Goal: Task Accomplishment & Management: Manage account settings

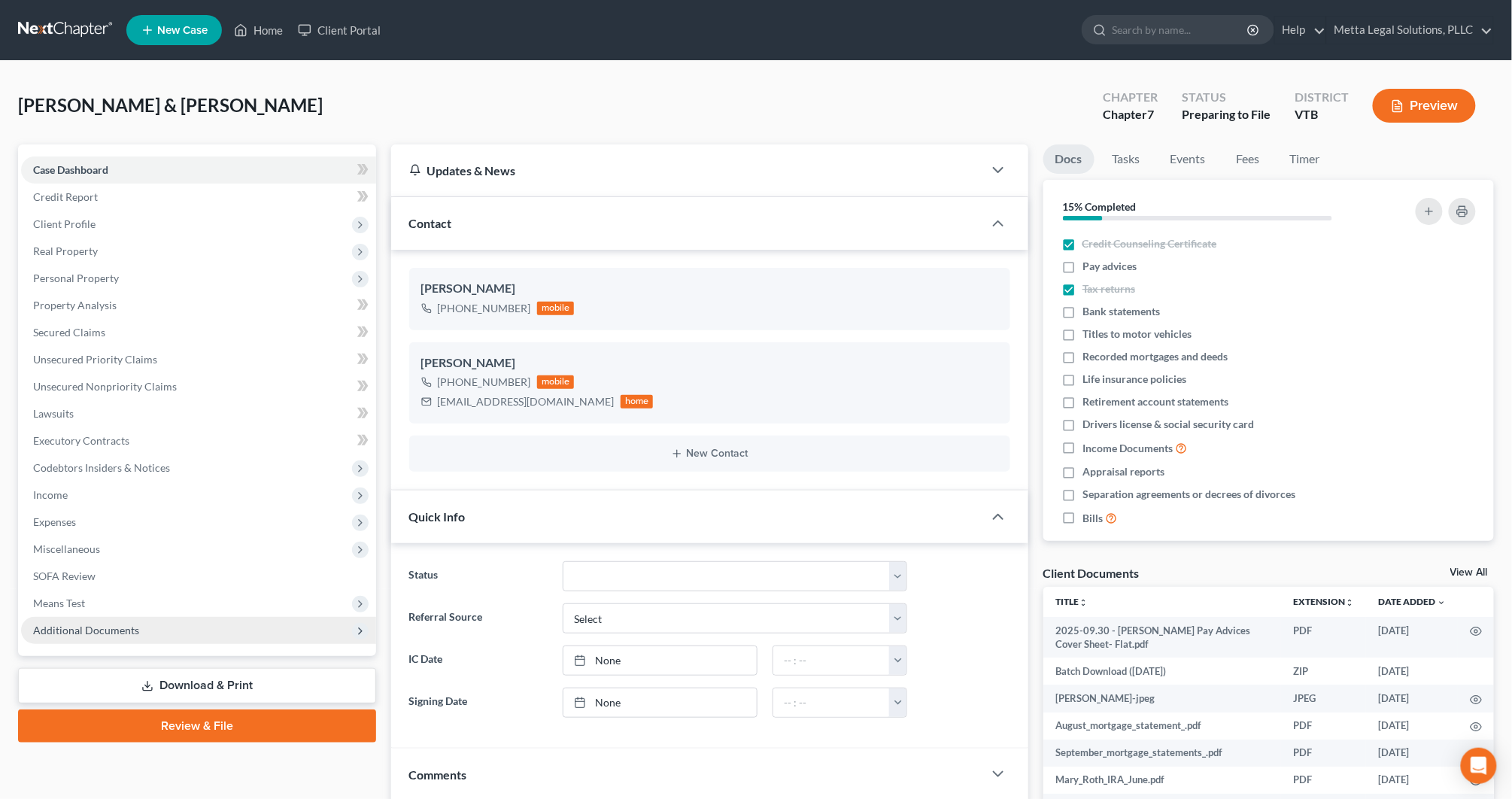
click at [133, 623] on span "Additional Documents" at bounding box center [86, 629] width 106 height 13
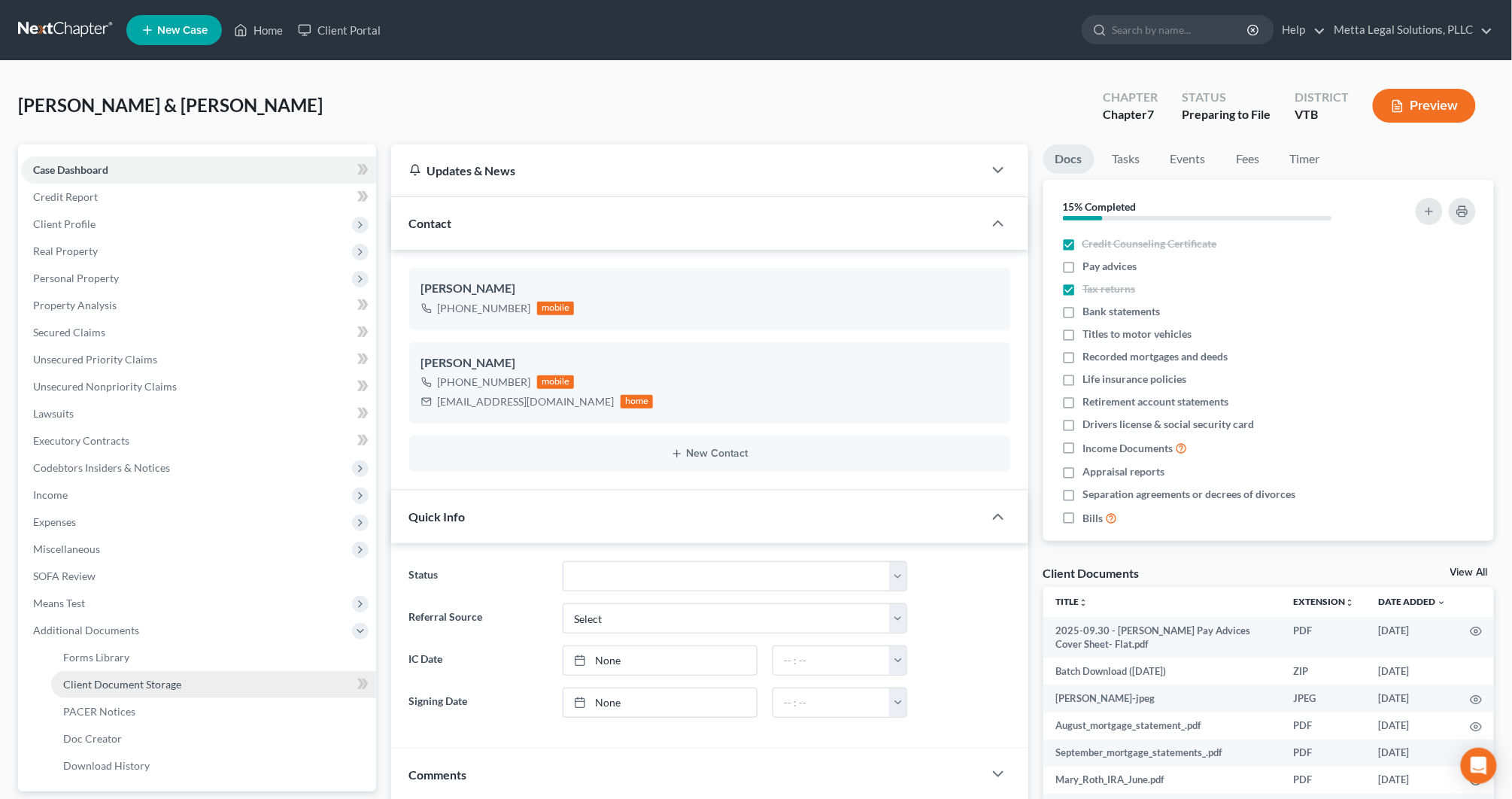
click at [169, 694] on link "Client Document Storage" at bounding box center [213, 683] width 325 height 27
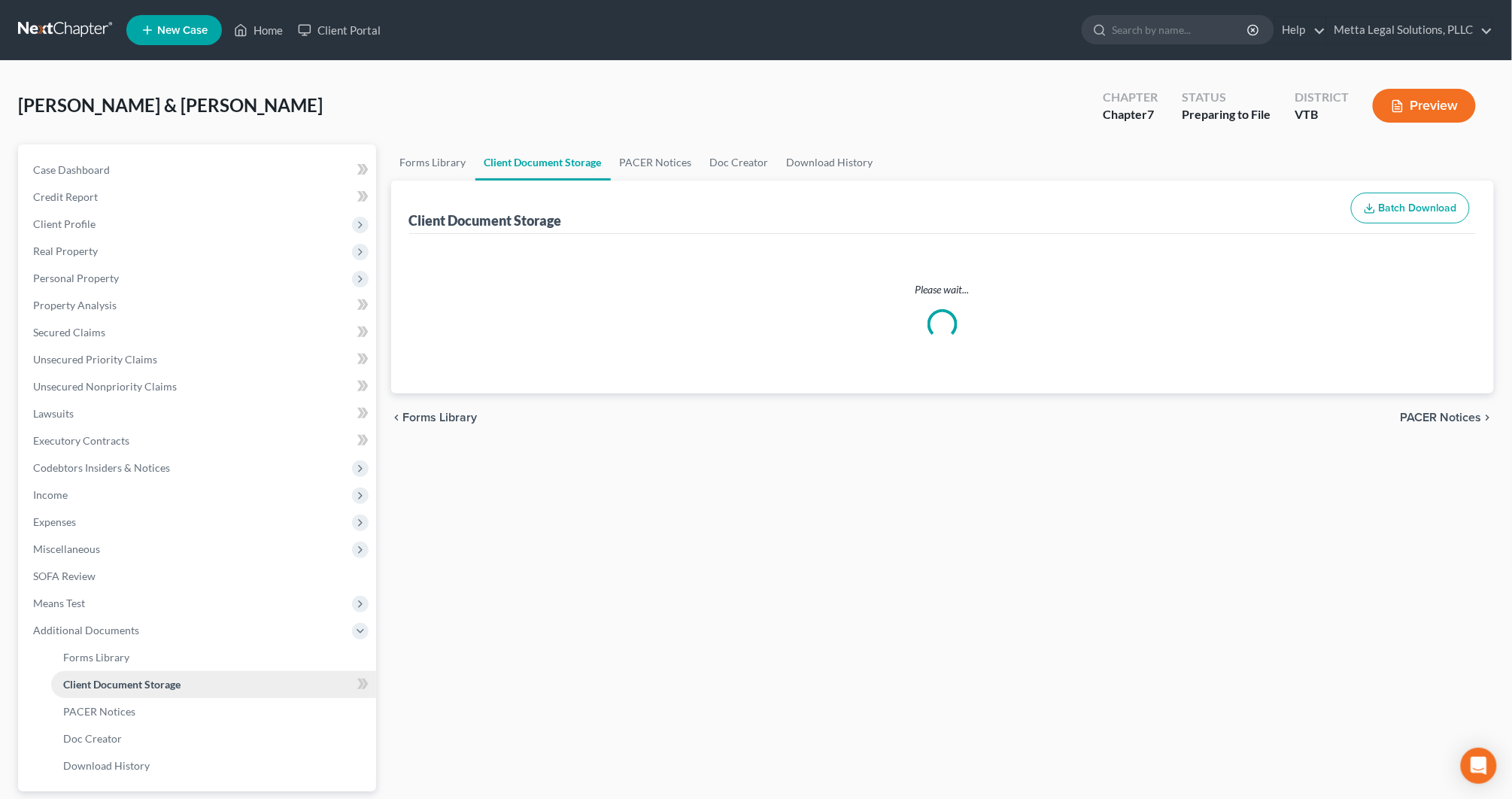
select select "4"
select select "27"
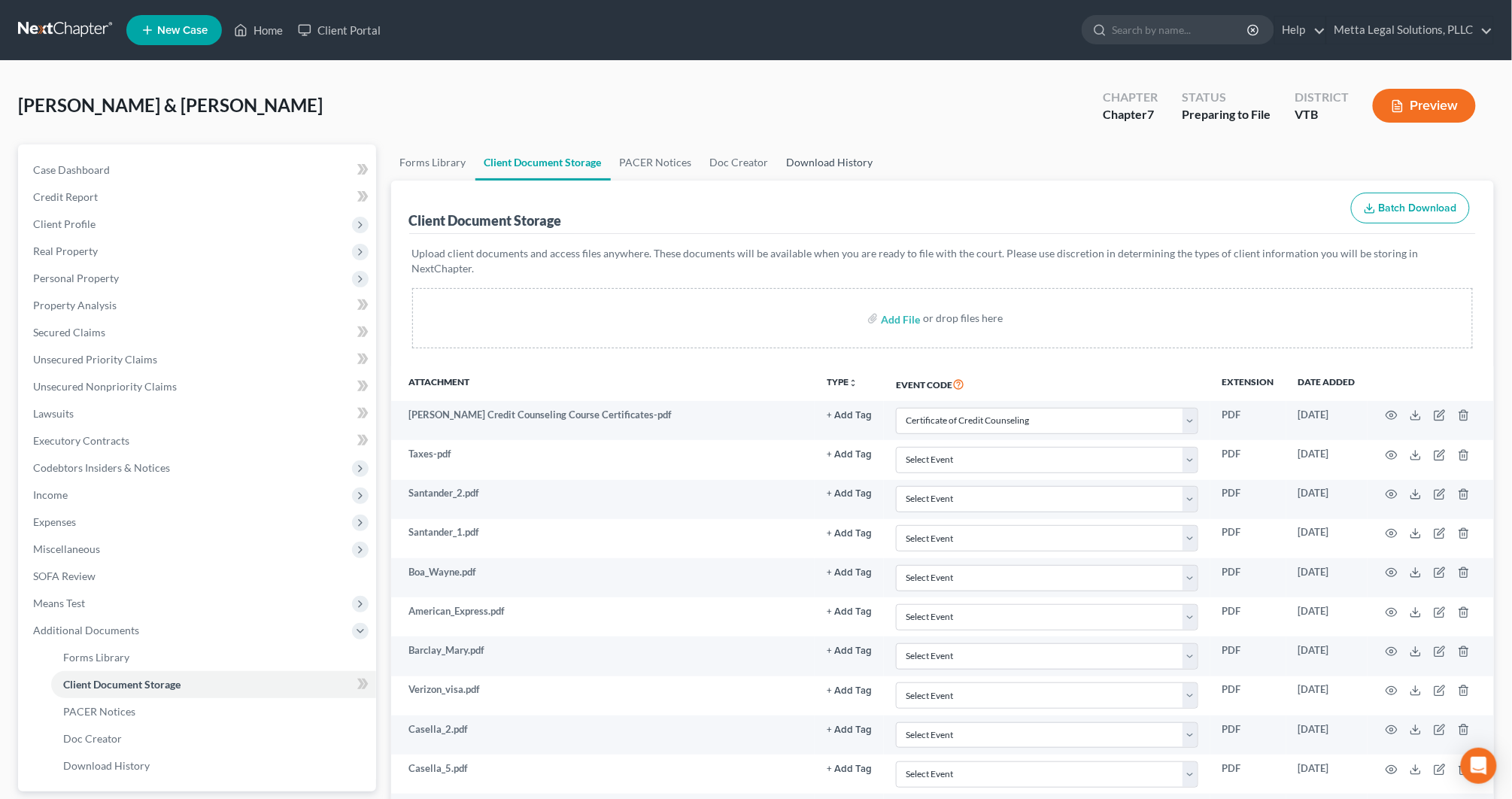
click at [837, 168] on link "Download History" at bounding box center [830, 162] width 105 height 37
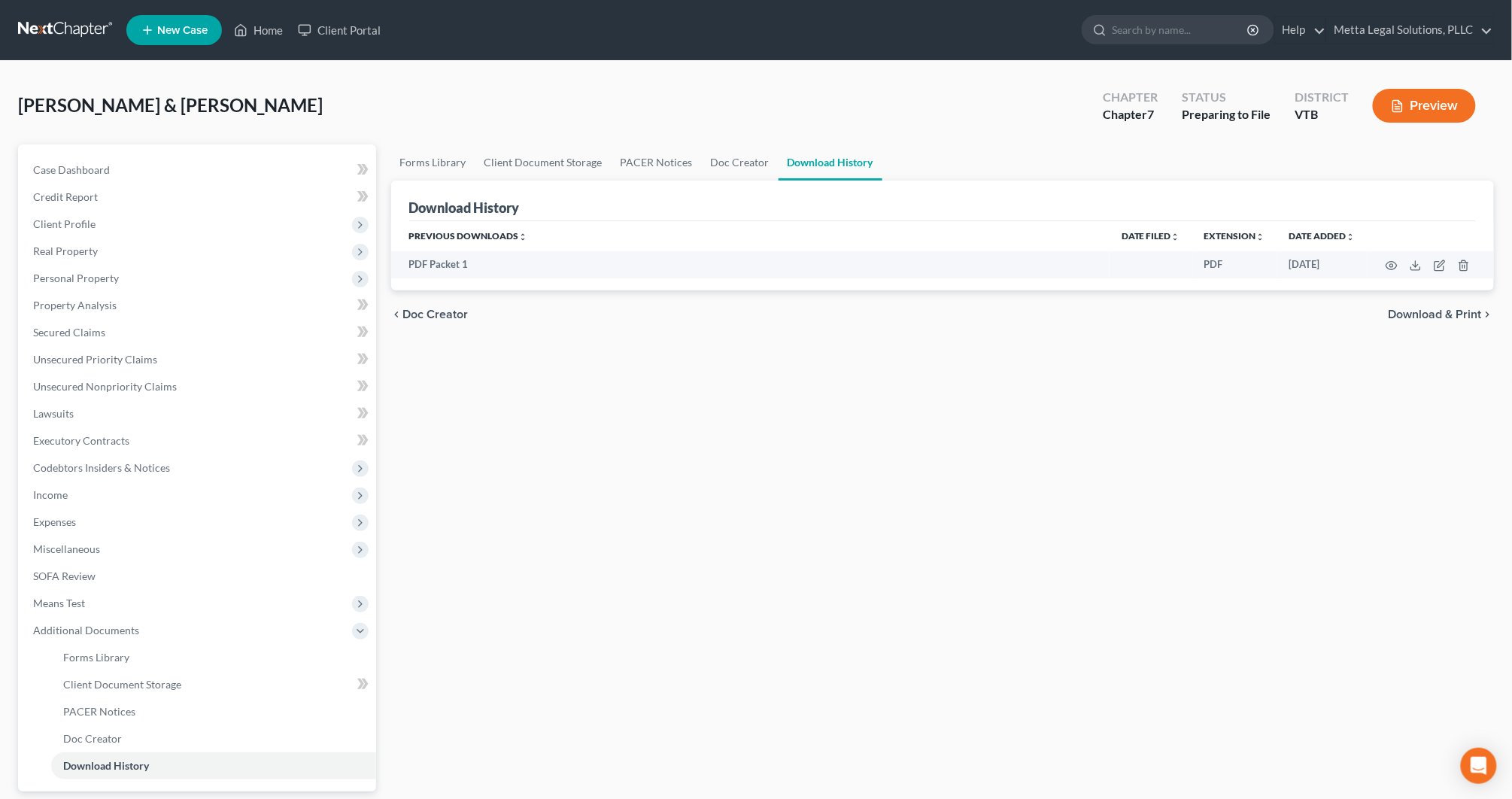
scroll to position [135, 0]
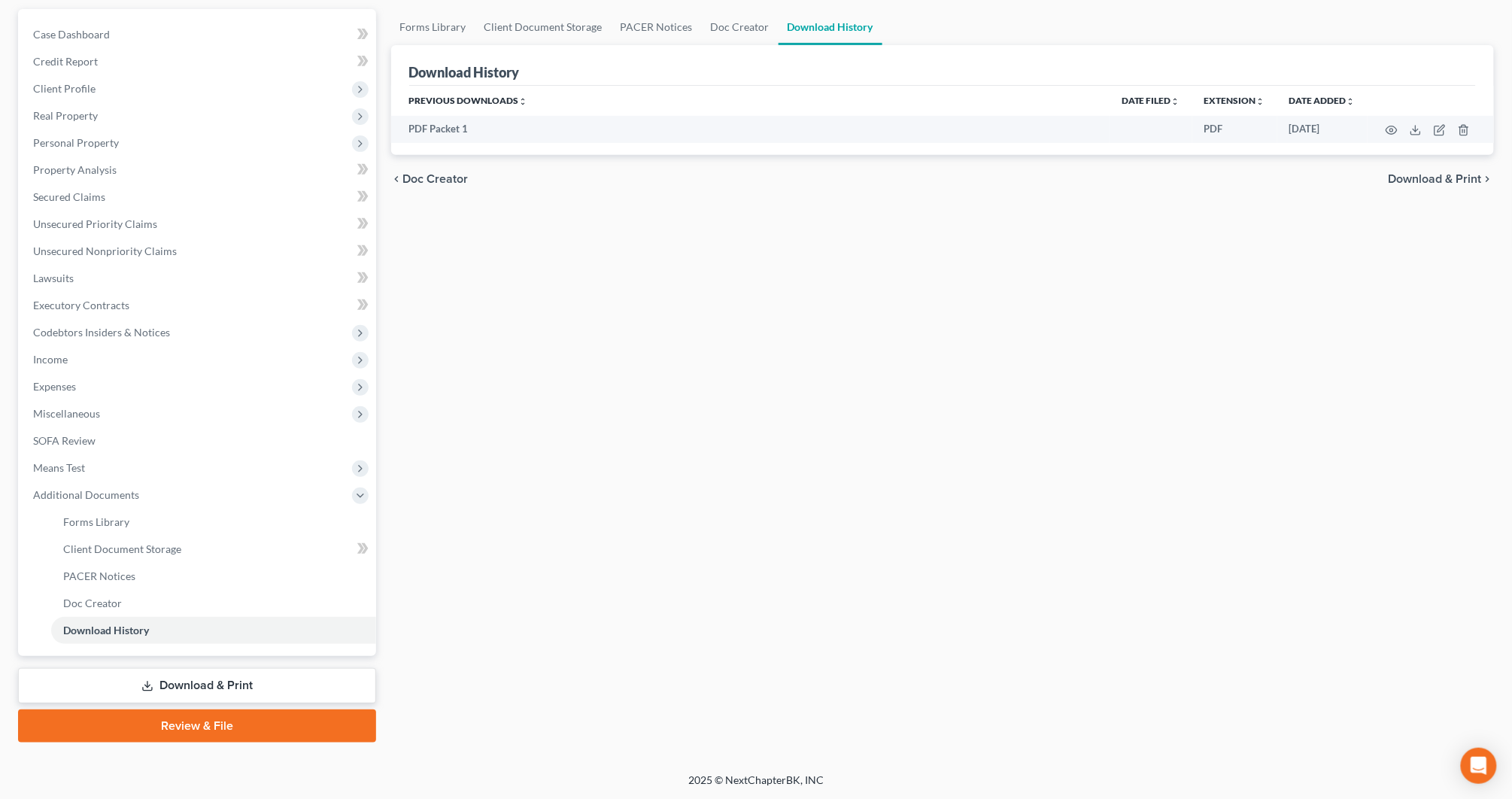
click at [219, 682] on link "Download & Print" at bounding box center [197, 685] width 358 height 36
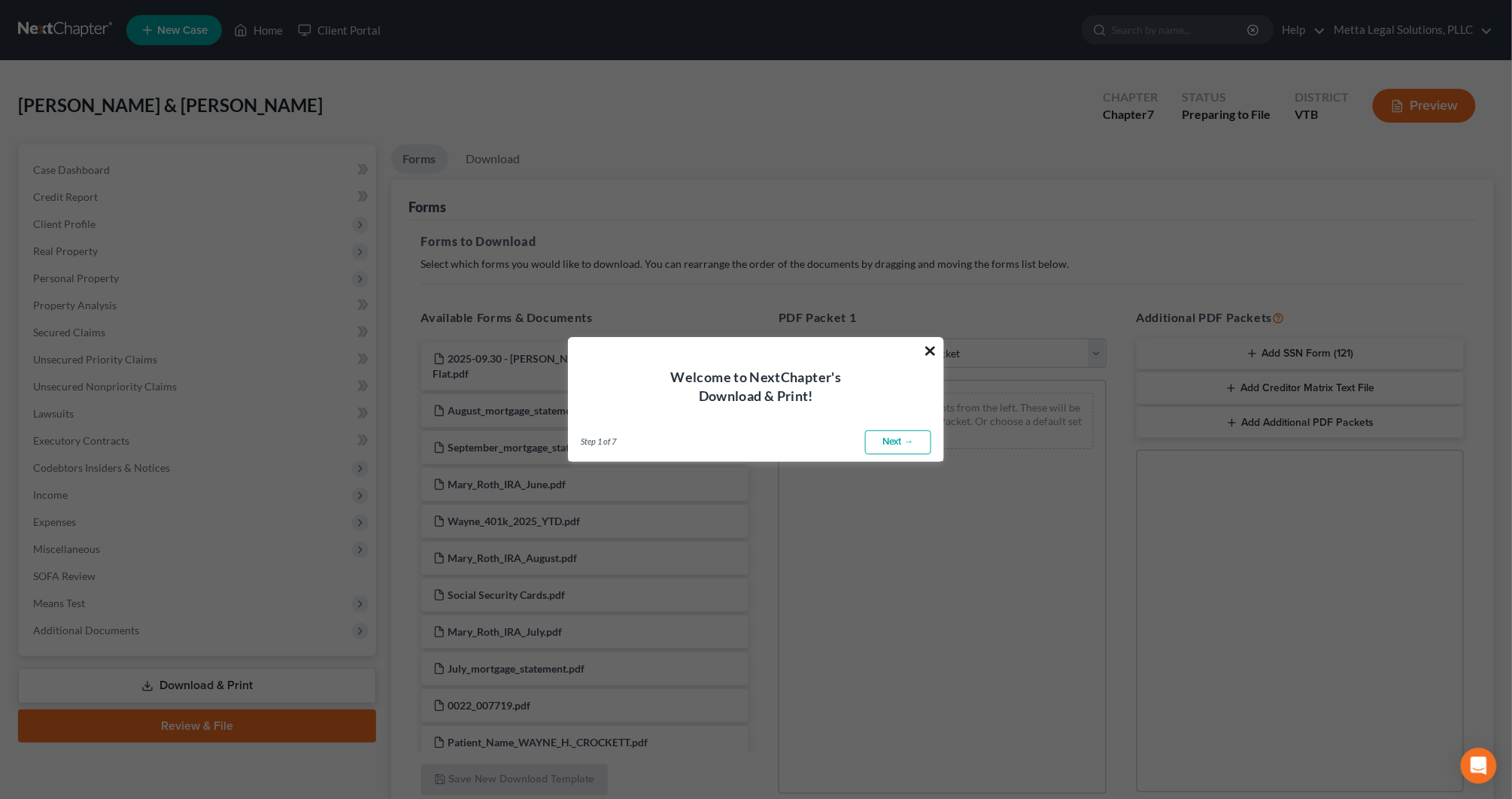
click at [929, 352] on button "×" at bounding box center [930, 351] width 14 height 24
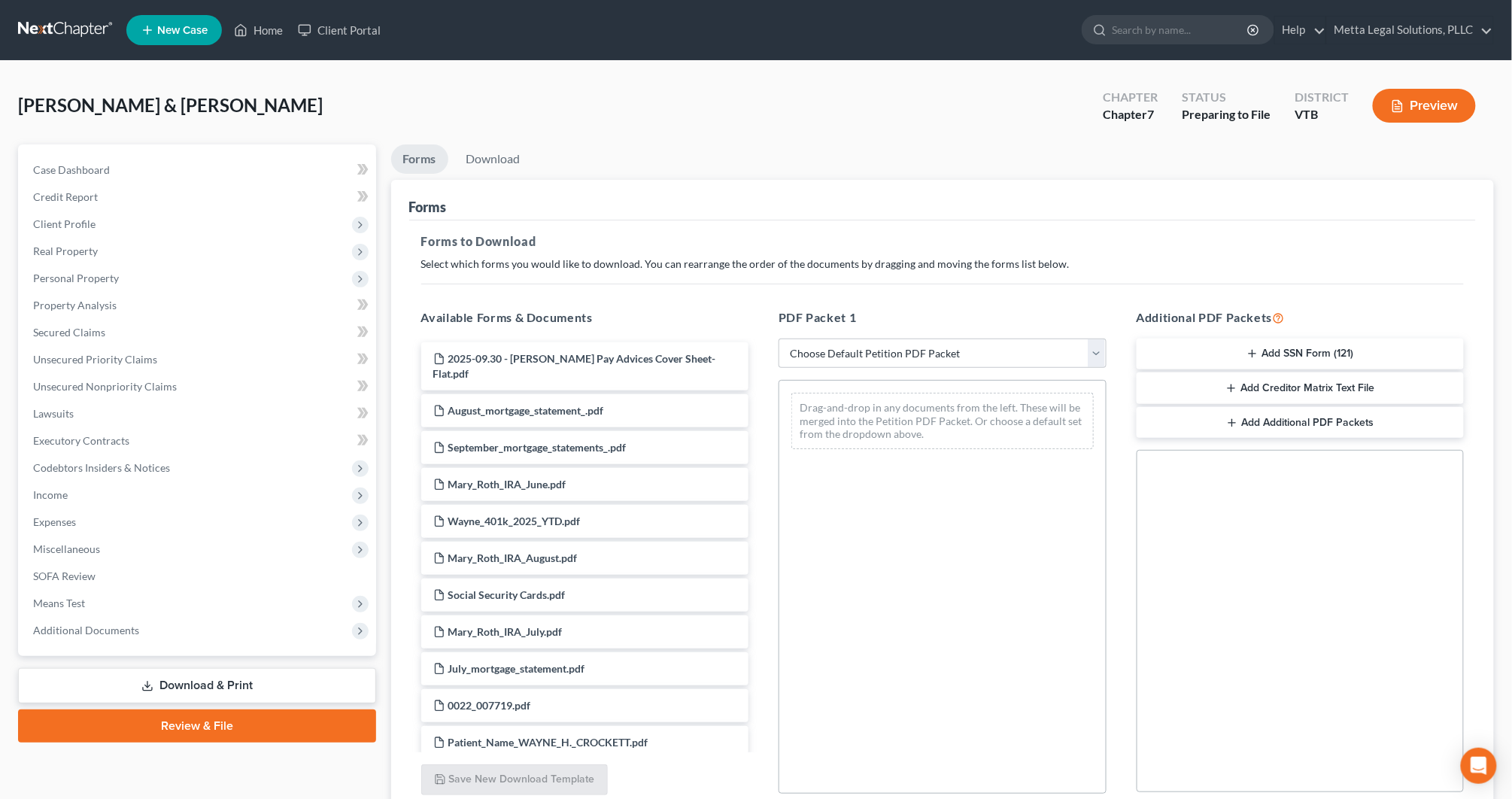
click at [1271, 387] on button "Add Creditor Matrix Text File" at bounding box center [1301, 388] width 328 height 32
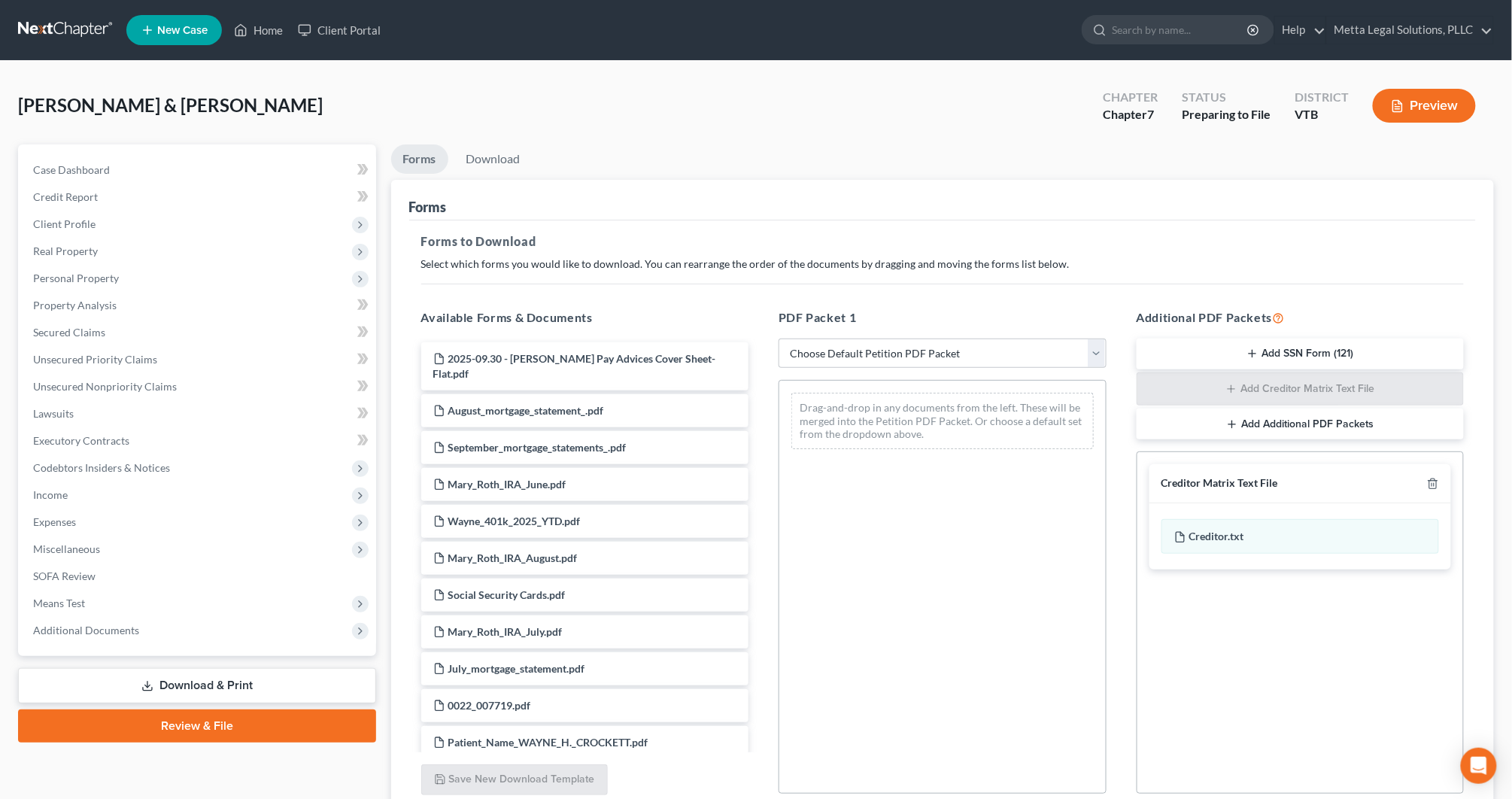
scroll to position [130, 0]
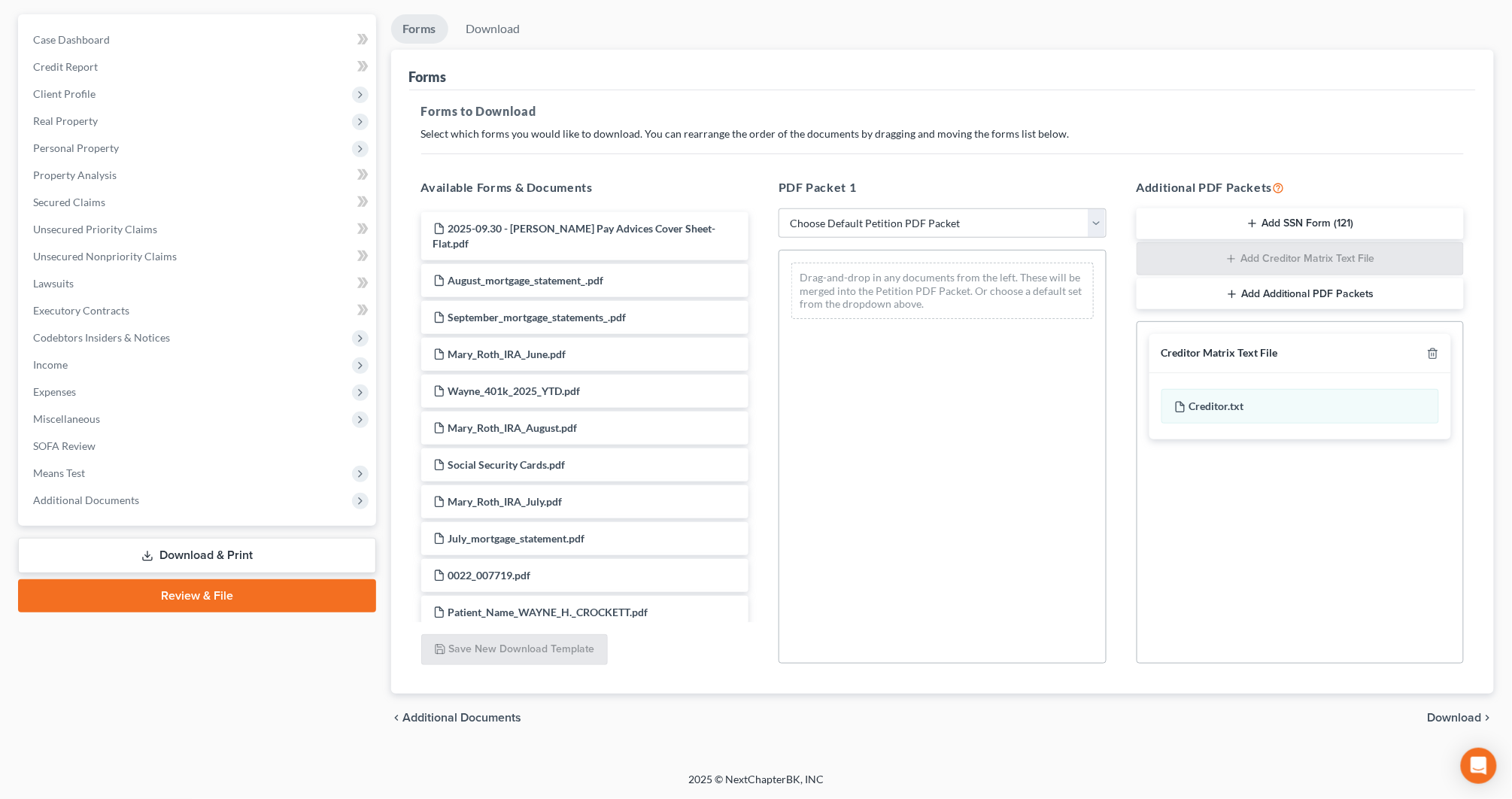
click at [1449, 725] on div "chevron_left Additional Documents Download chevron_right" at bounding box center [943, 717] width 1104 height 48
click at [1446, 711] on span "Download" at bounding box center [1455, 717] width 54 height 12
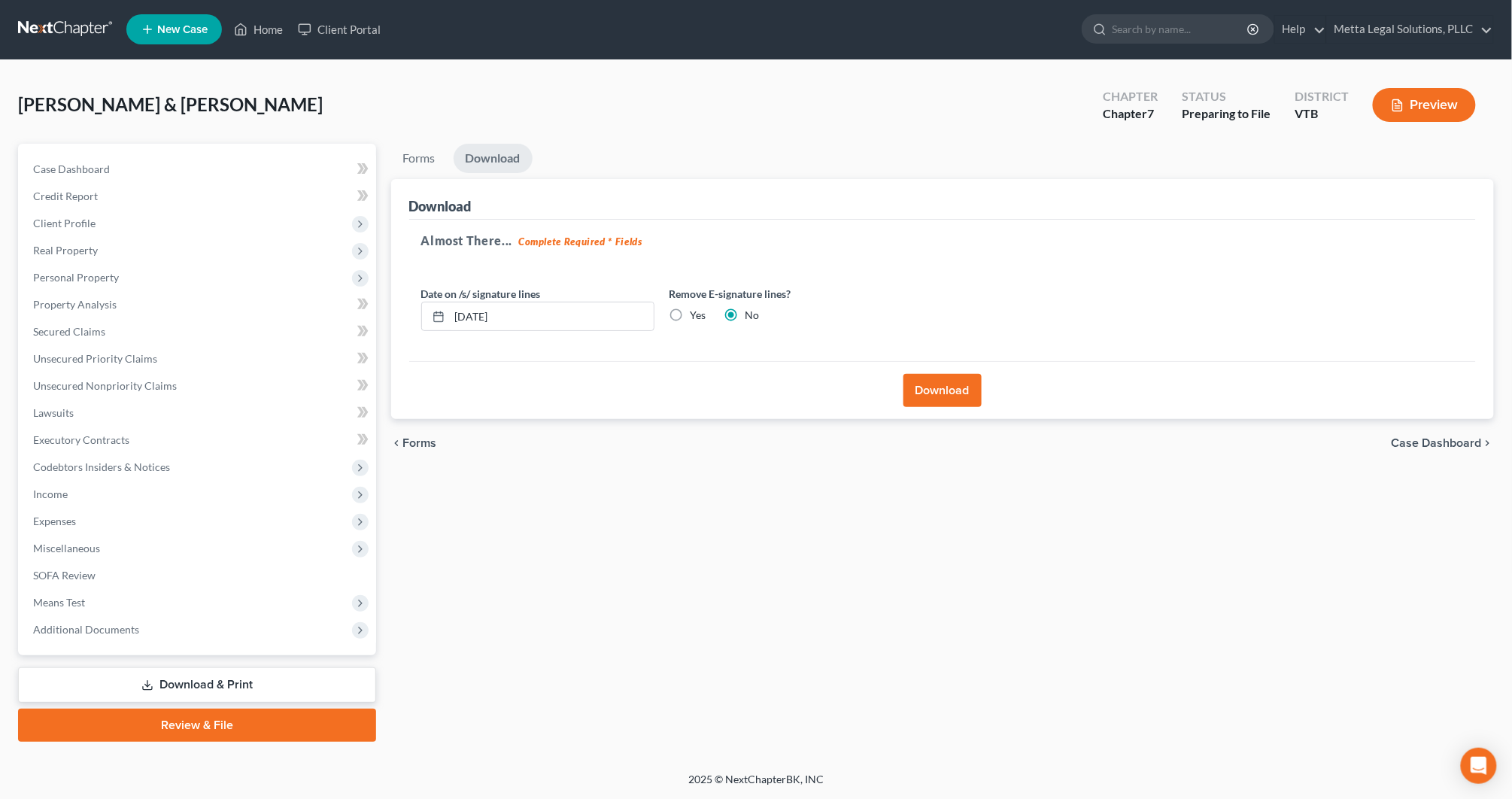
scroll to position [0, 0]
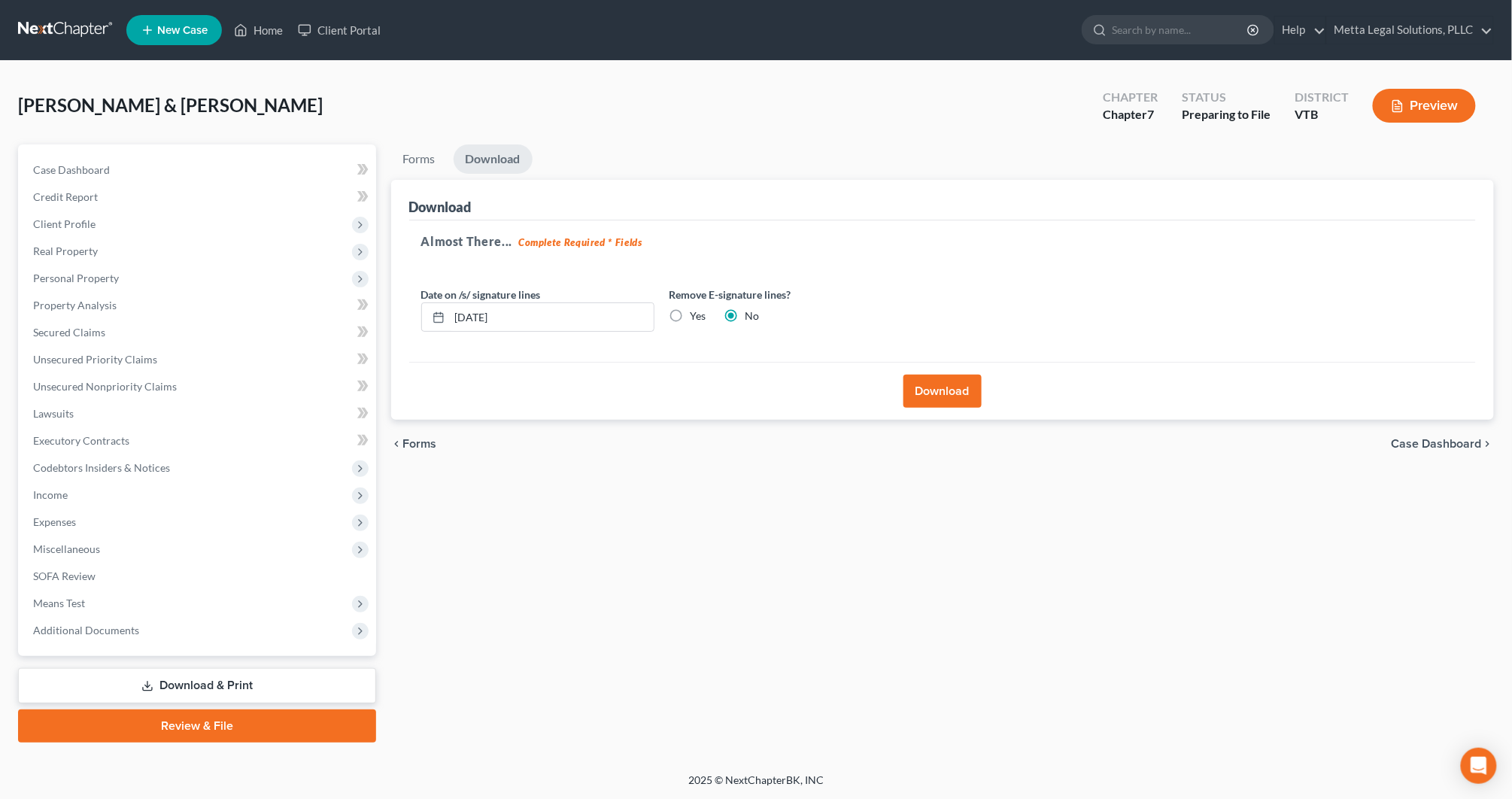
click at [912, 390] on button "Download" at bounding box center [942, 391] width 78 height 34
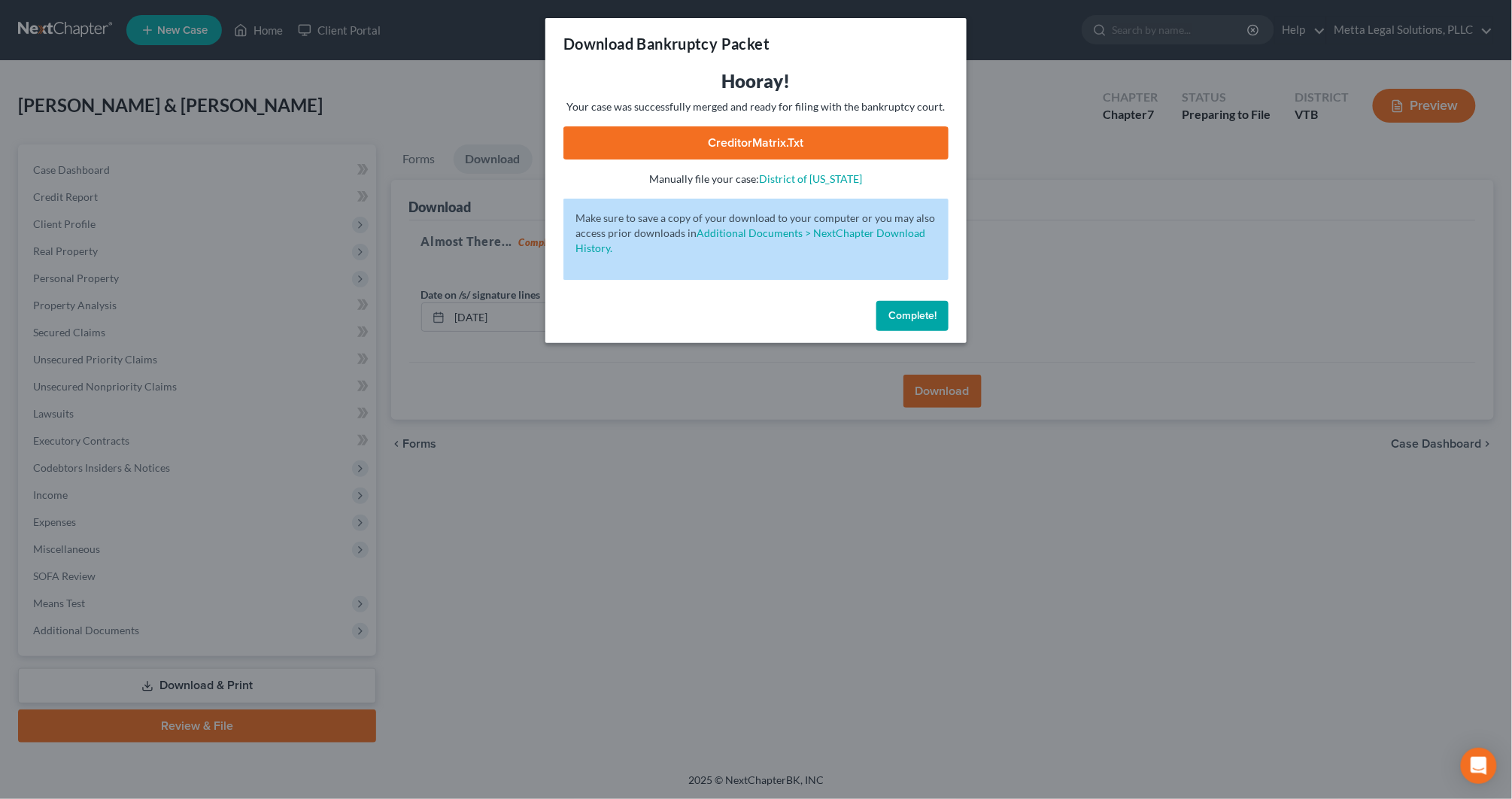
click at [146, 619] on div "Download Bankruptcy Packet Hooray! Your case was successfully merged and ready …" at bounding box center [756, 399] width 1512 height 799
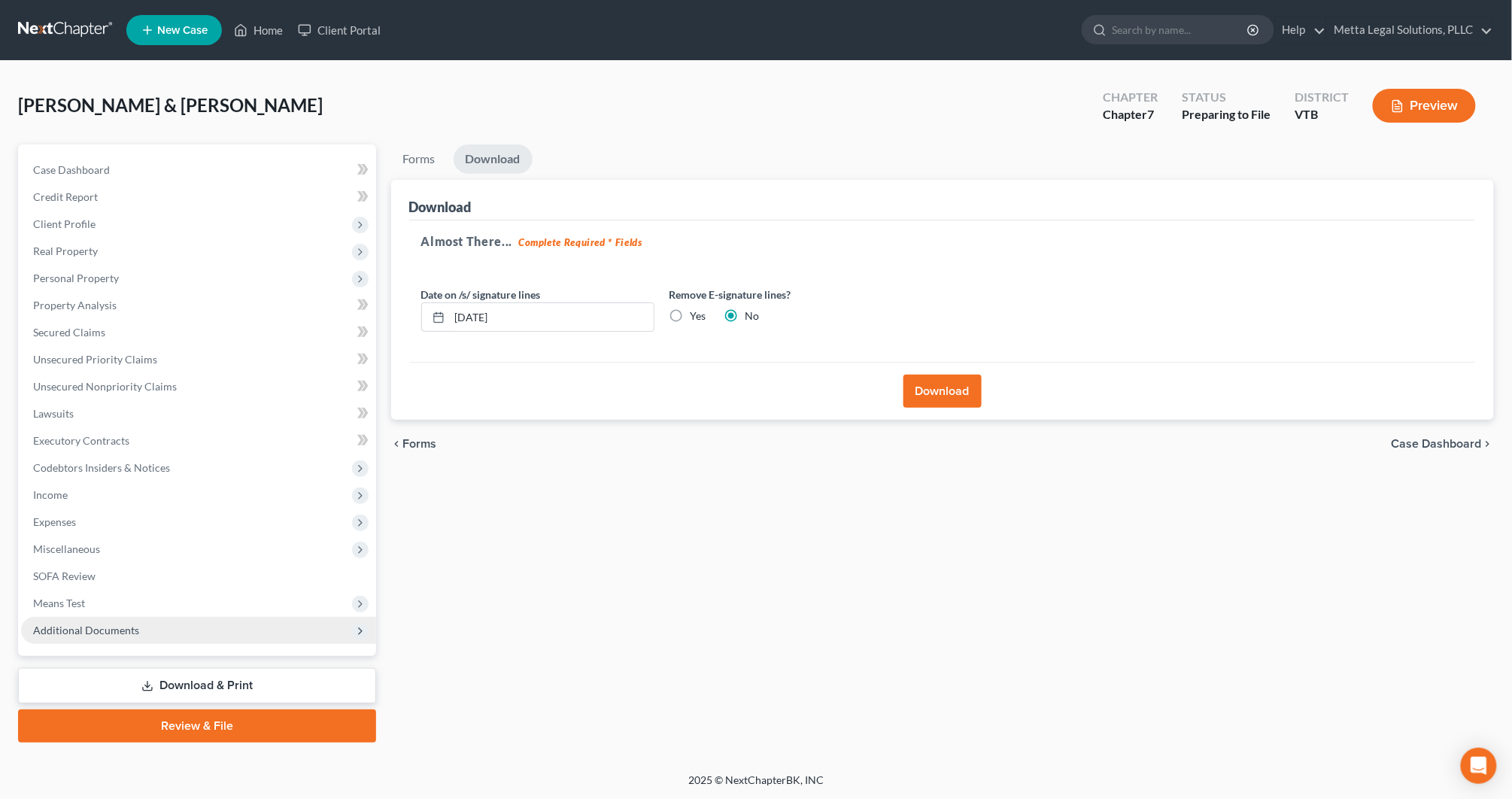
click at [170, 620] on span "Additional Documents" at bounding box center [198, 629] width 355 height 27
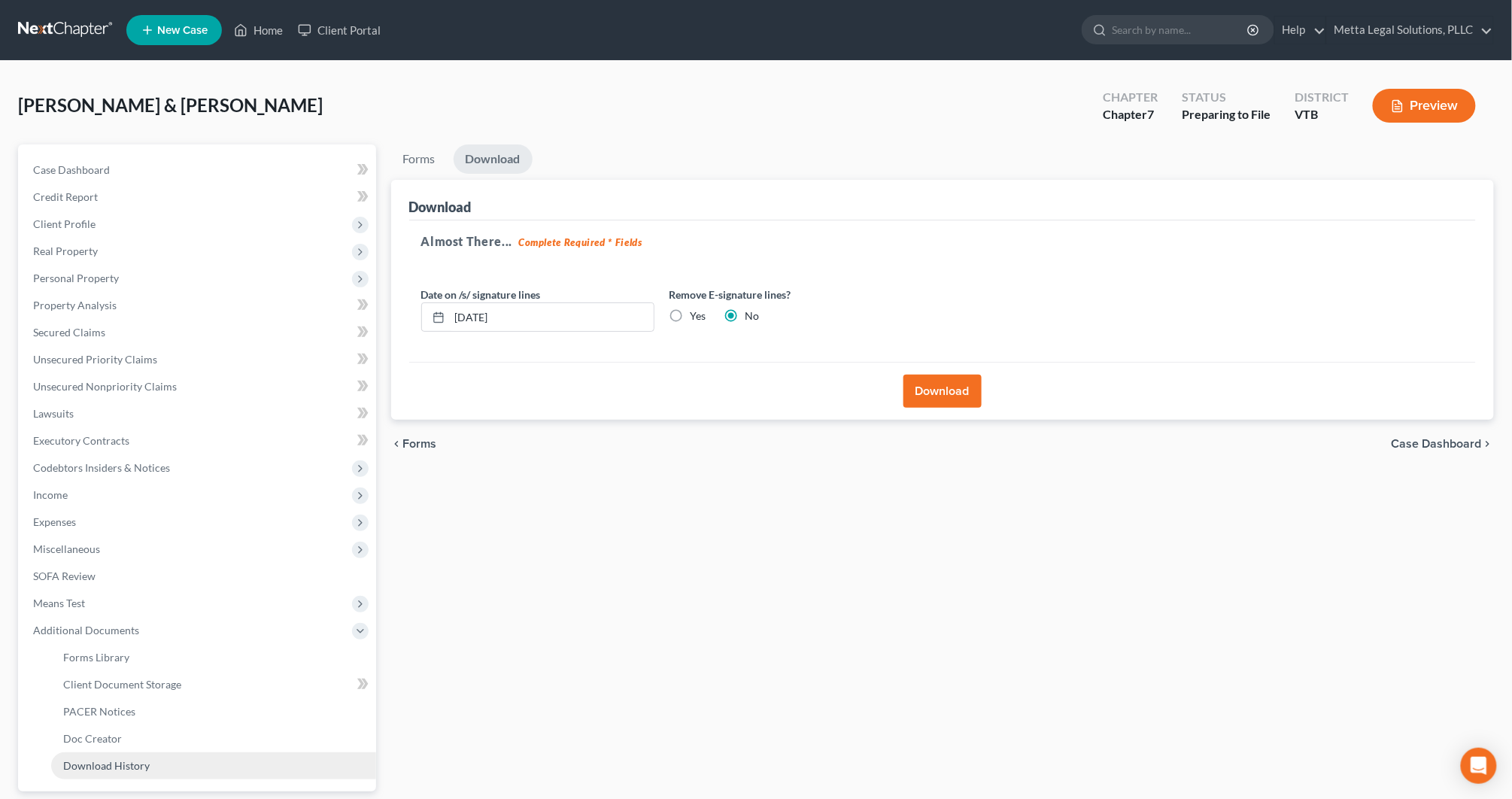
click at [225, 758] on link "Download History" at bounding box center [213, 764] width 325 height 27
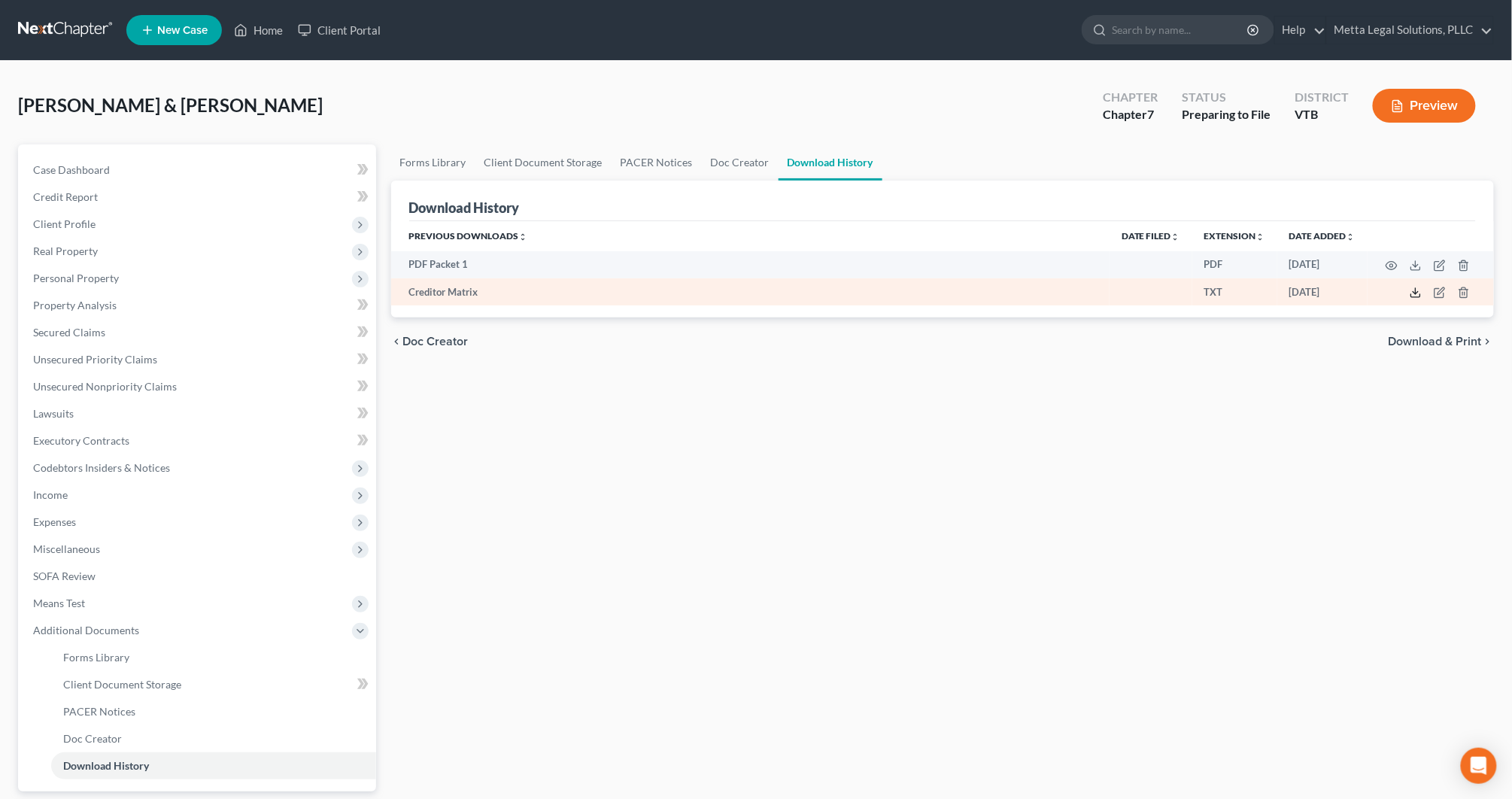
click at [1419, 292] on icon at bounding box center [1416, 292] width 12 height 12
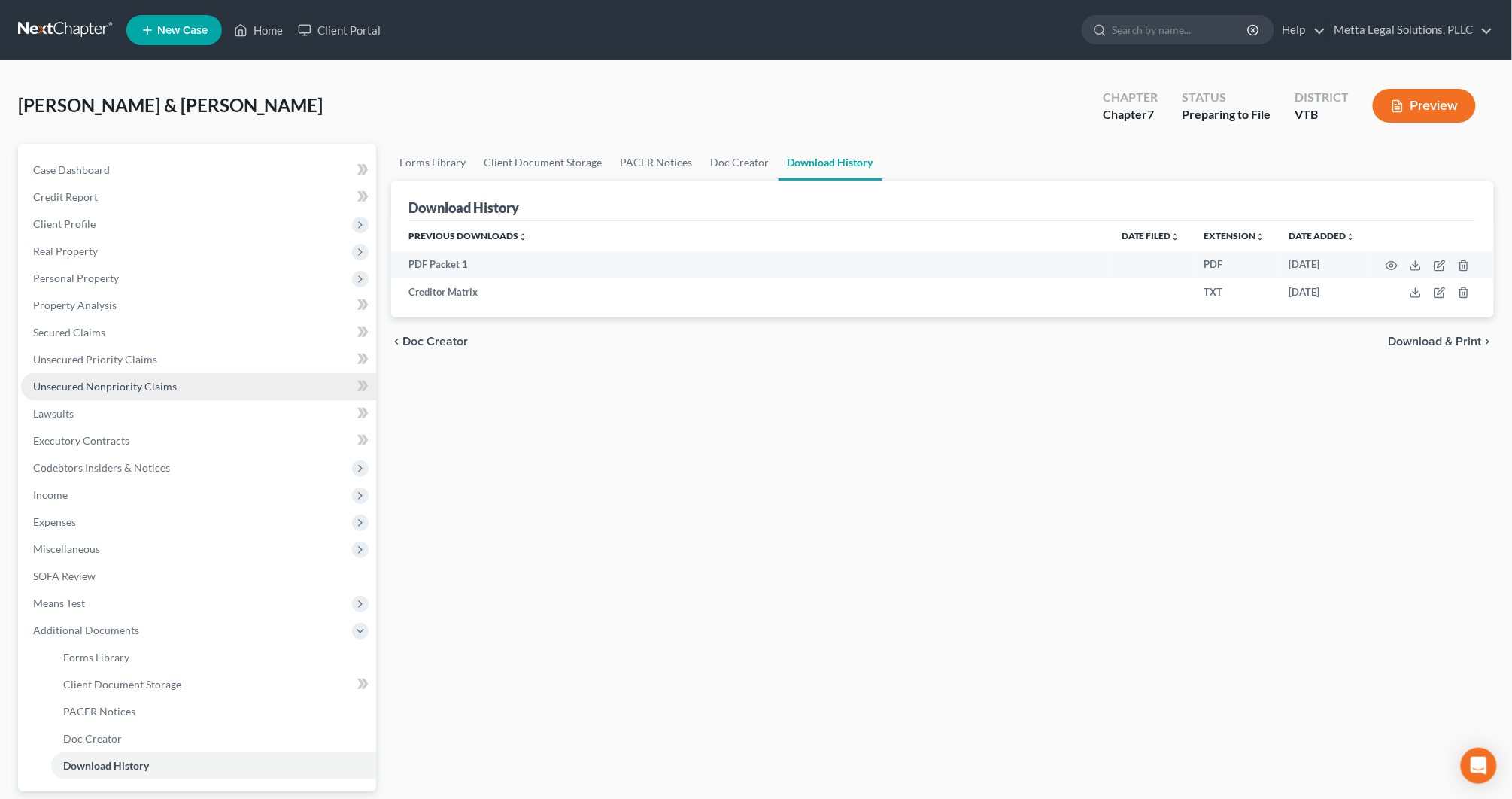
click at [191, 389] on link "Unsecured Nonpriority Claims" at bounding box center [198, 386] width 355 height 27
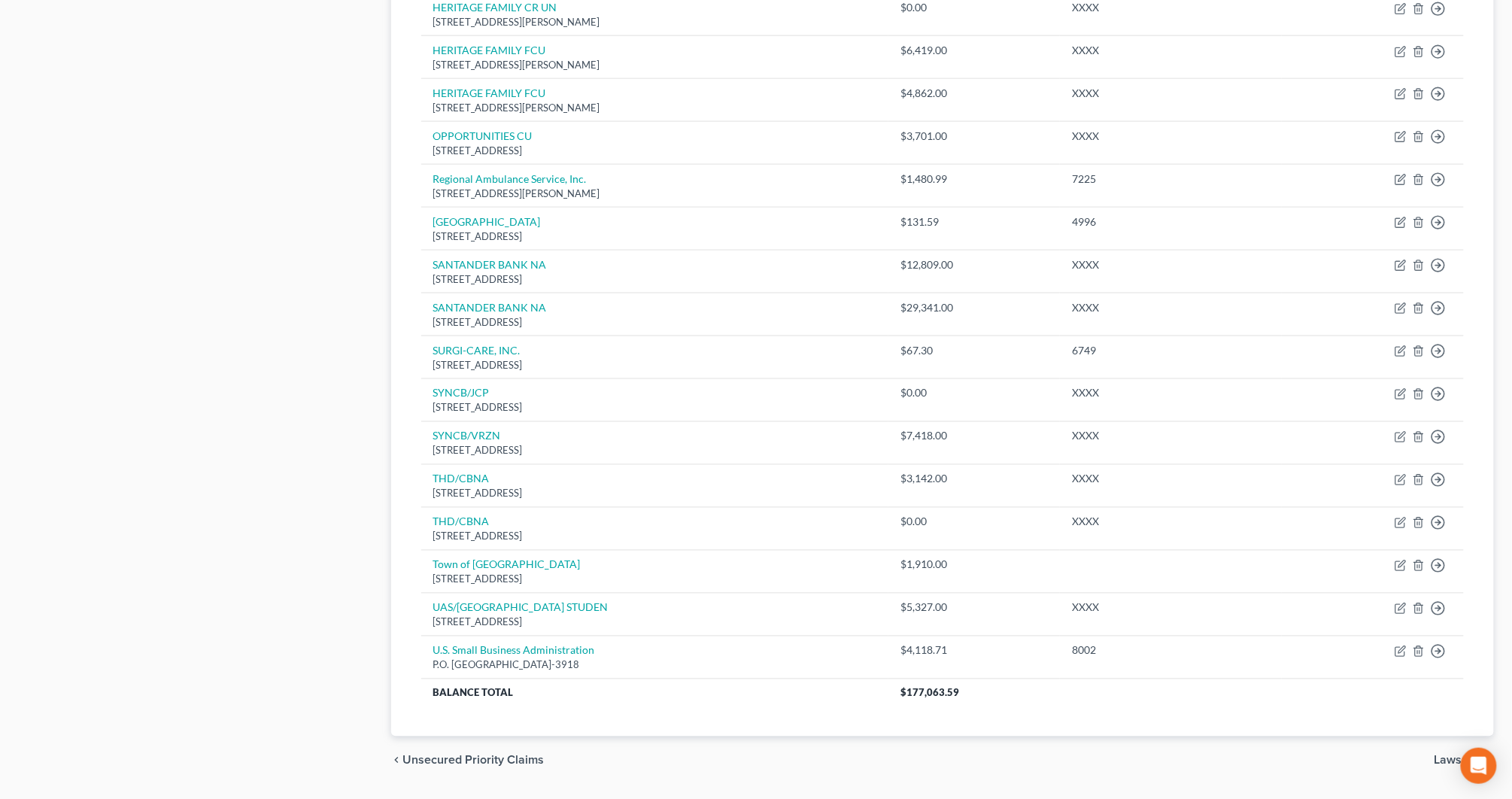
scroll to position [807, 0]
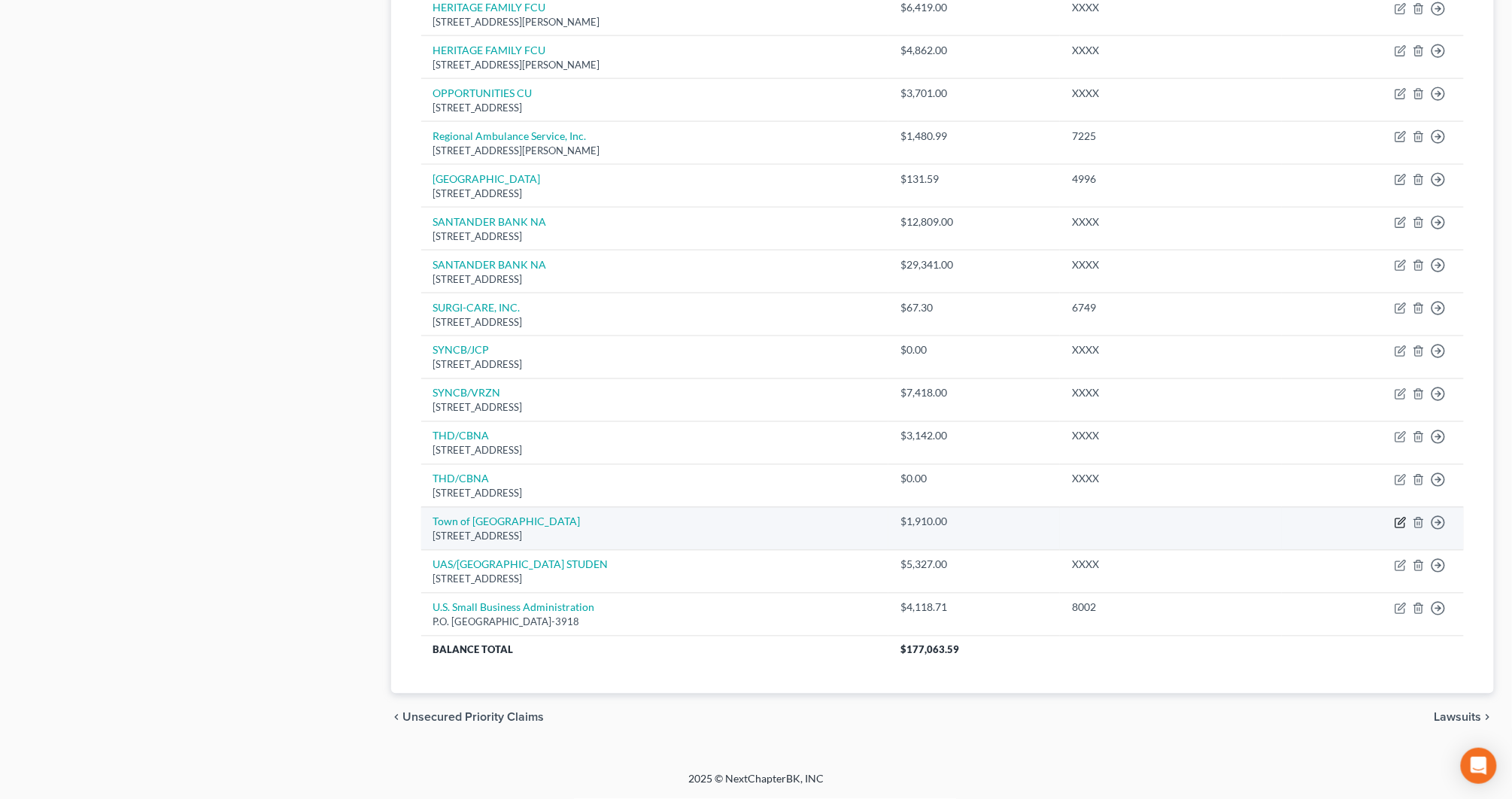
click at [1399, 524] on icon "button" at bounding box center [1401, 522] width 12 height 12
select select "32"
select select "9"
select select "1"
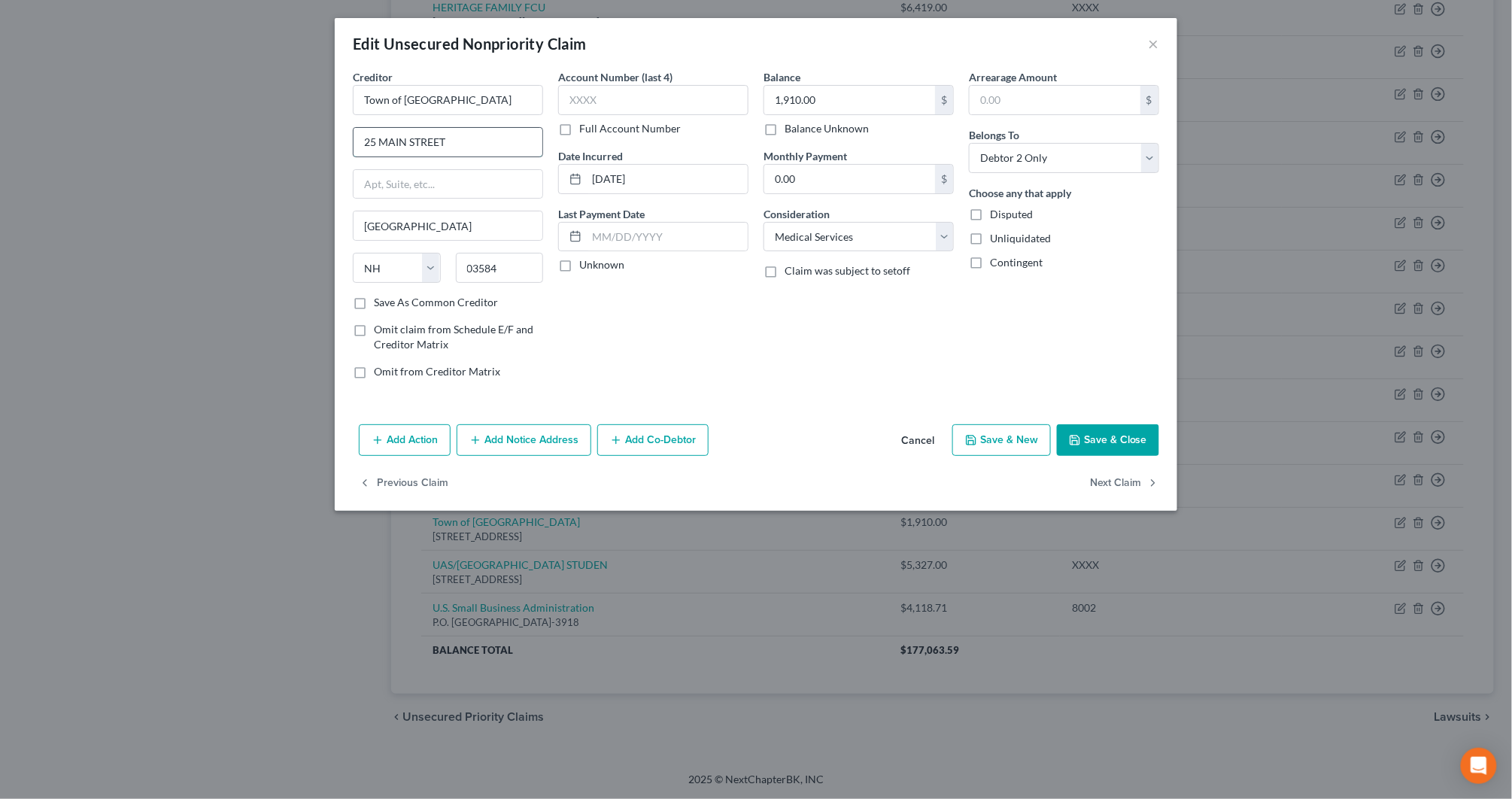
click at [497, 141] on input "25 MAIN STREEТ" at bounding box center [448, 141] width 189 height 29
type input "[STREET_ADDRESS]"
click at [1112, 442] on button "Save & Close" at bounding box center [1109, 439] width 103 height 32
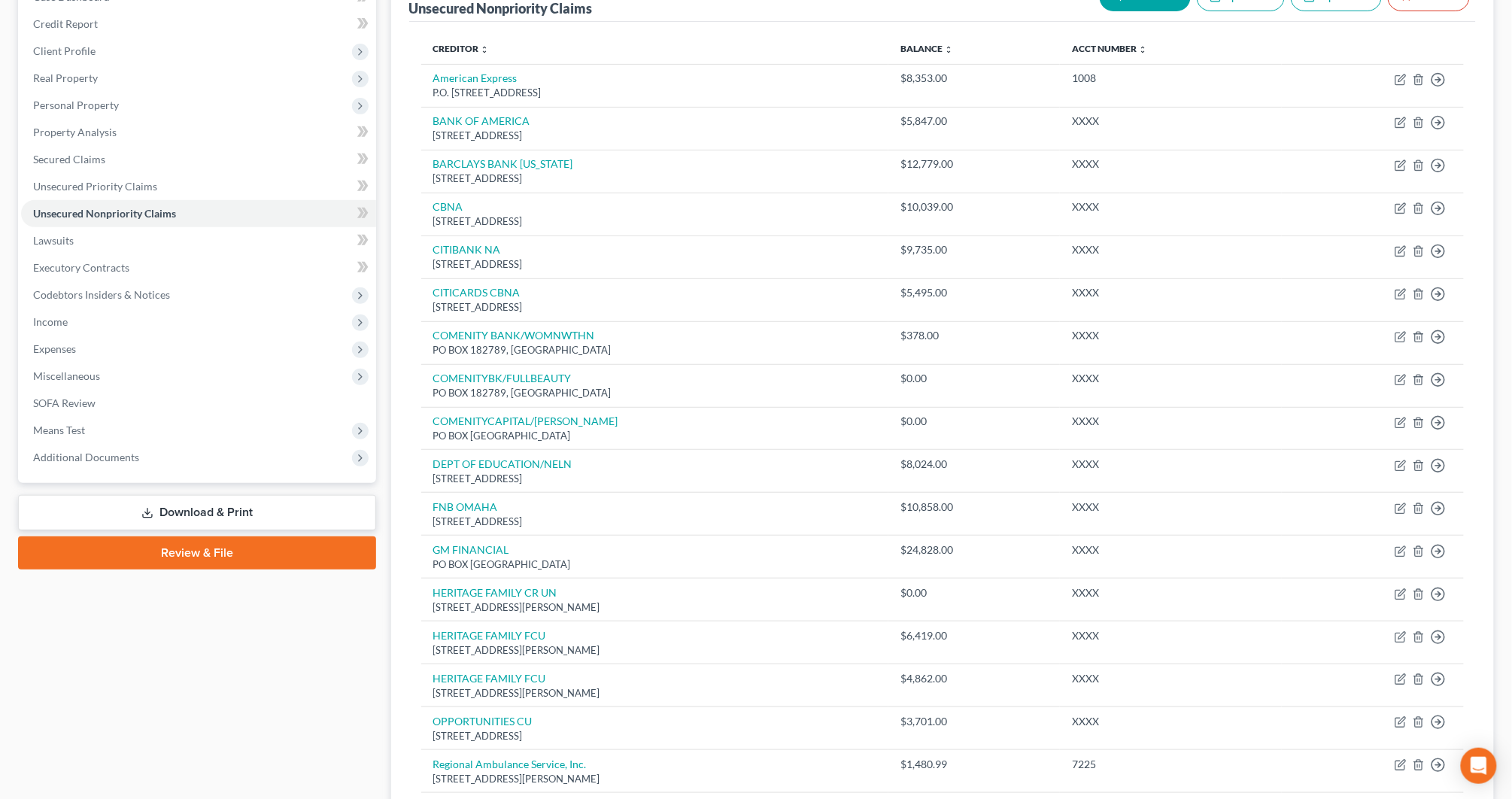
scroll to position [48, 0]
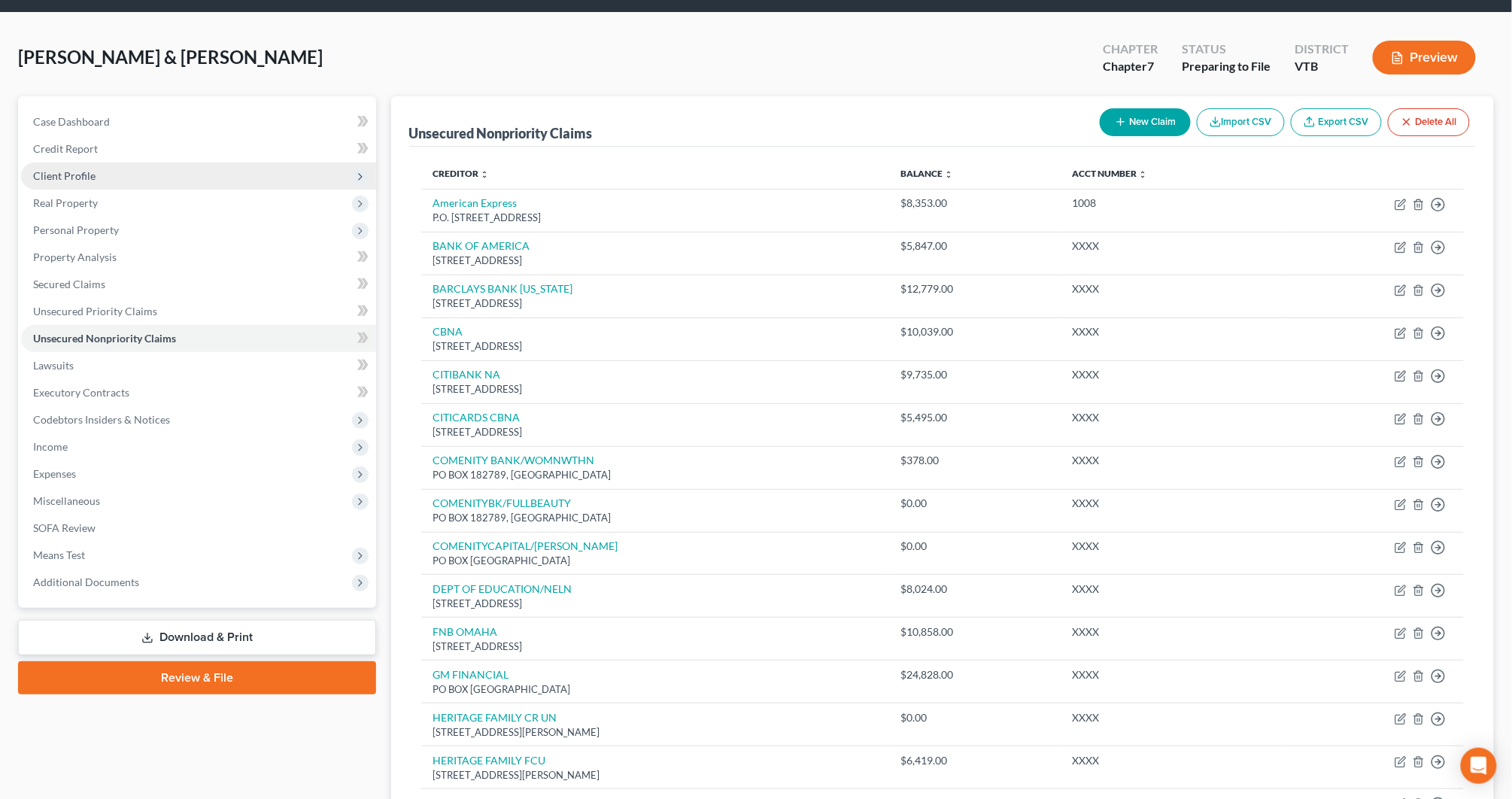
click at [131, 168] on span "Client Profile" at bounding box center [198, 175] width 355 height 27
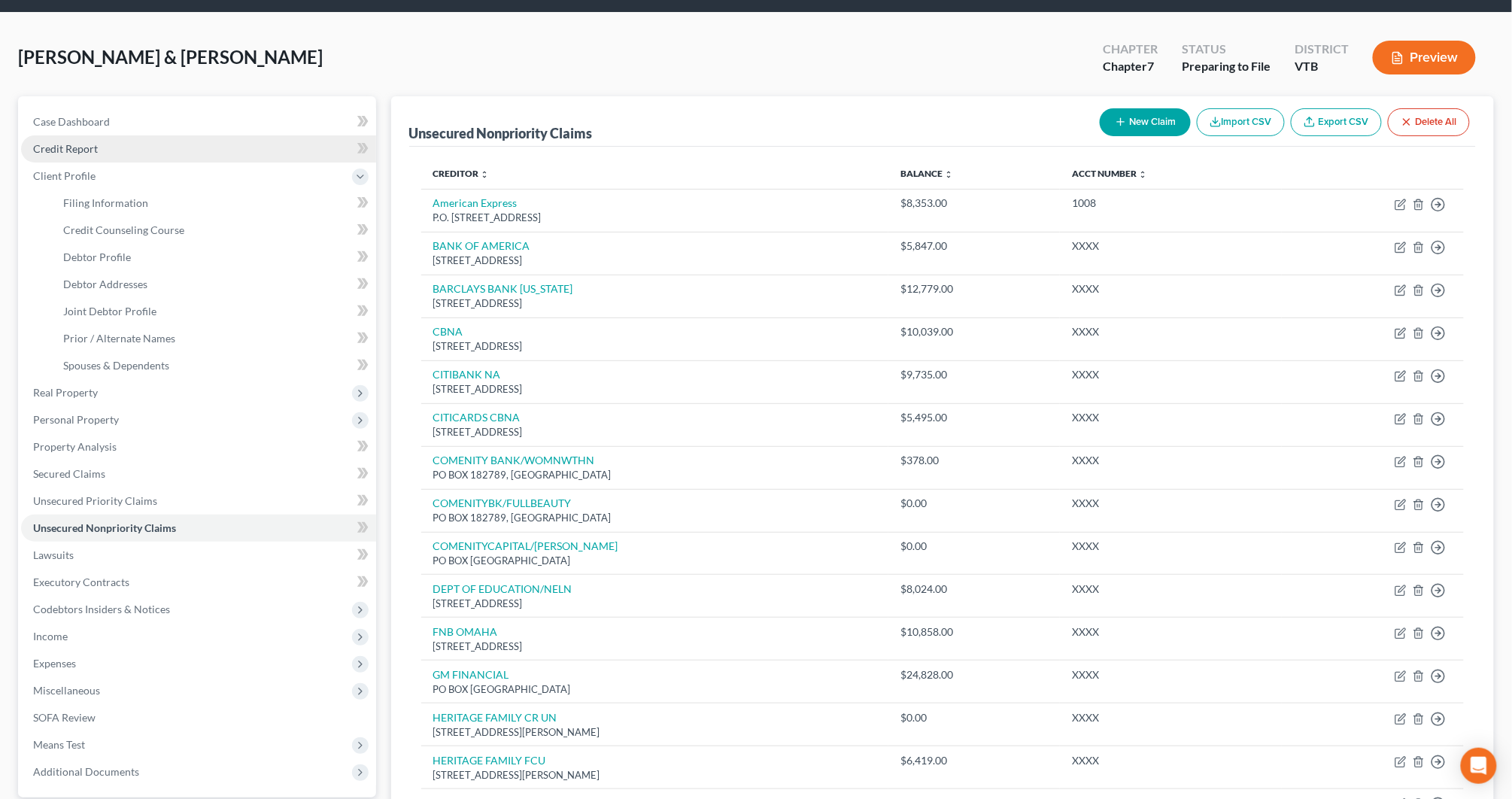
click at [131, 143] on link "Credit Report" at bounding box center [198, 148] width 355 height 27
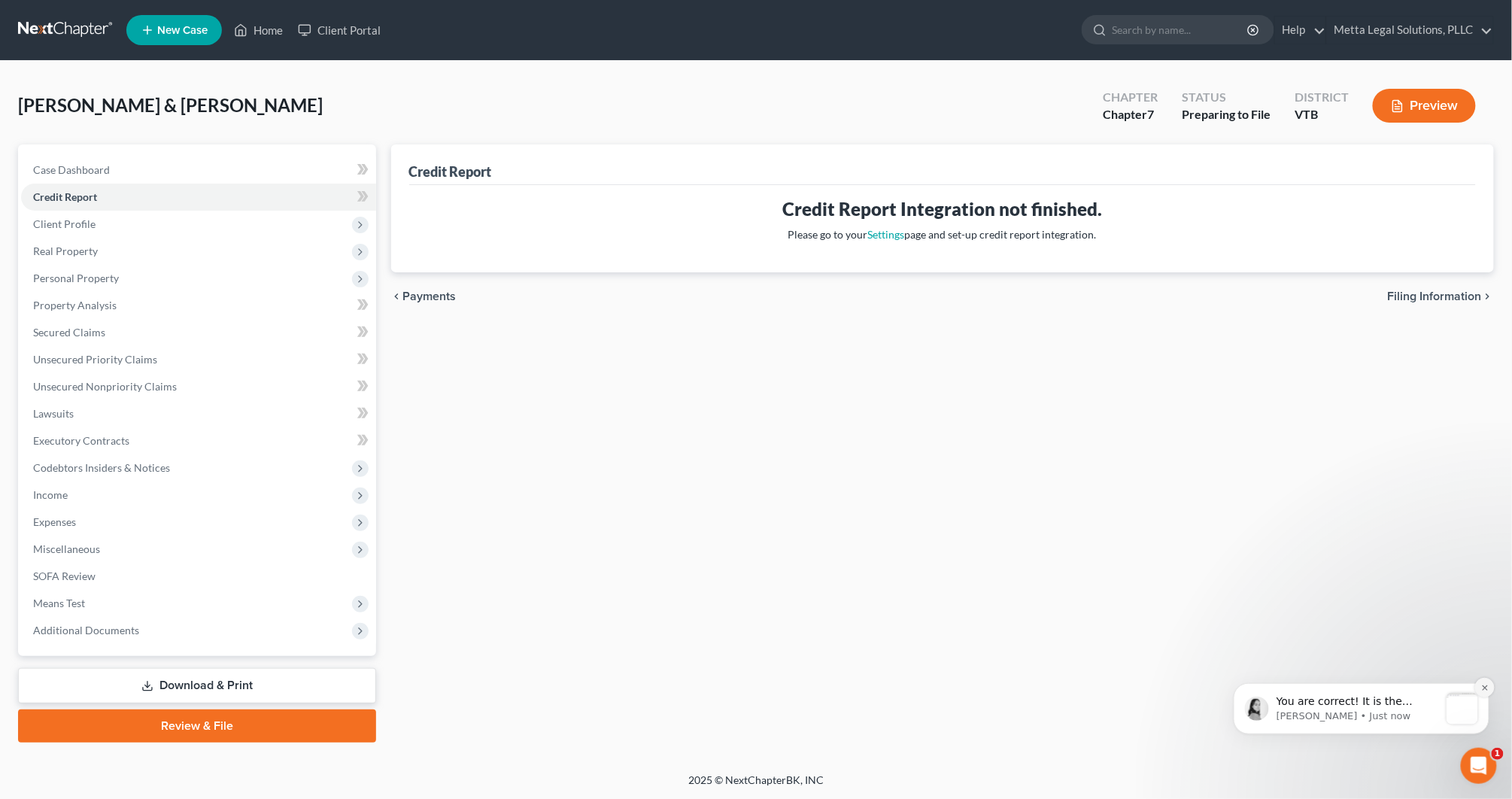
click at [1483, 686] on icon "Dismiss notification" at bounding box center [1483, 685] width 5 height 5
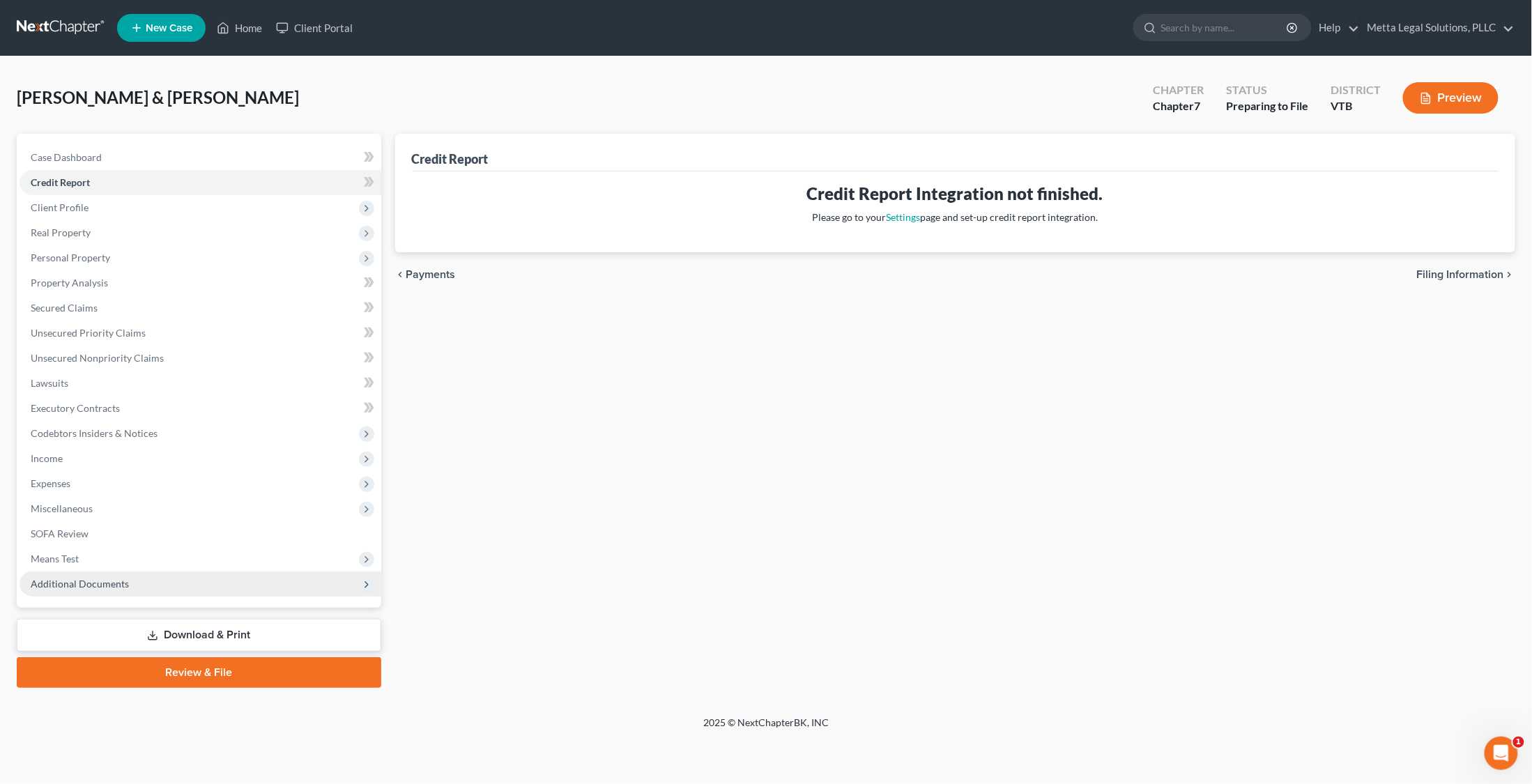
click at [235, 592] on span "Additional Documents" at bounding box center [200, 583] width 361 height 25
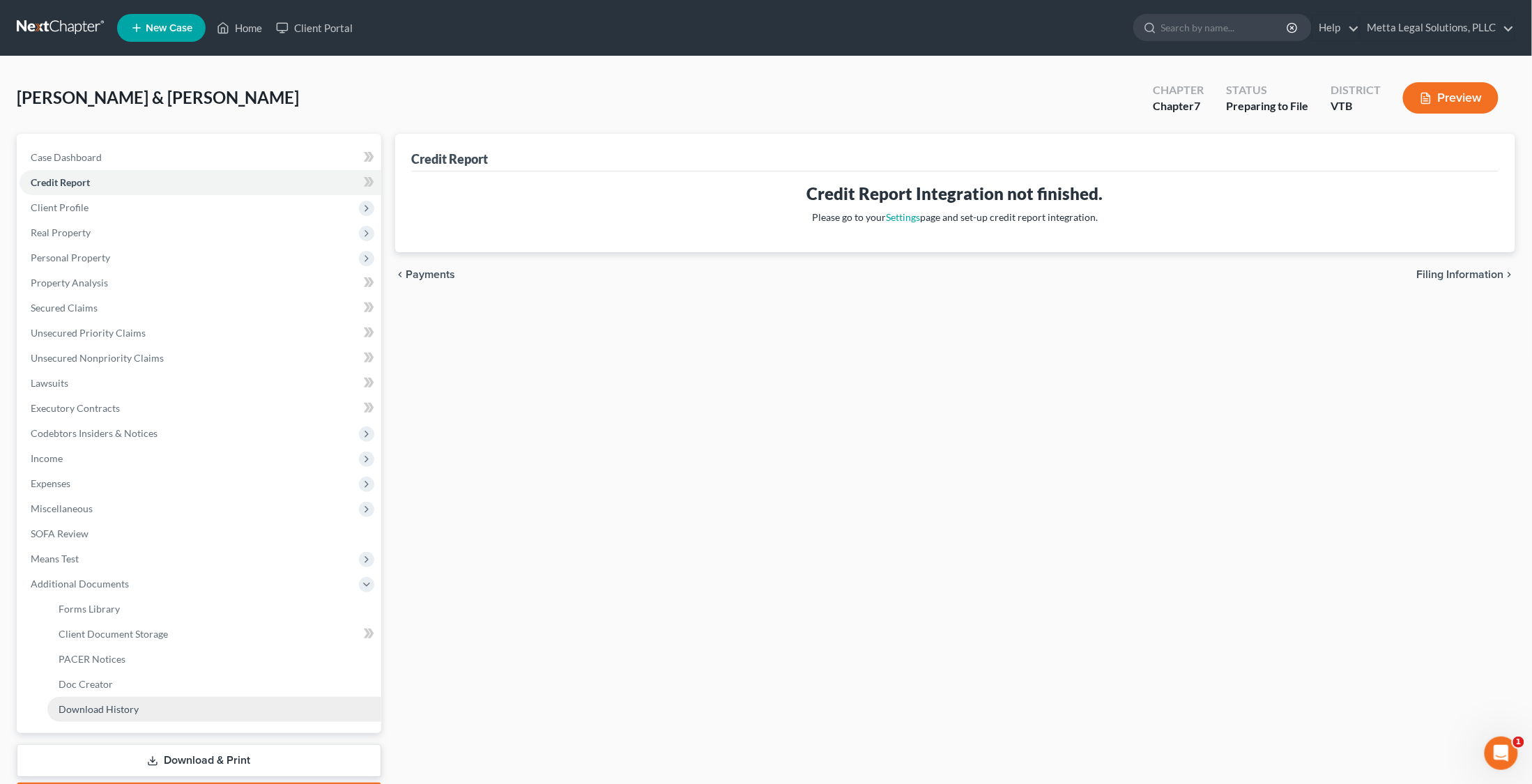
click at [167, 711] on link "Download History" at bounding box center [214, 708] width 334 height 25
